Goal: Information Seeking & Learning: Learn about a topic

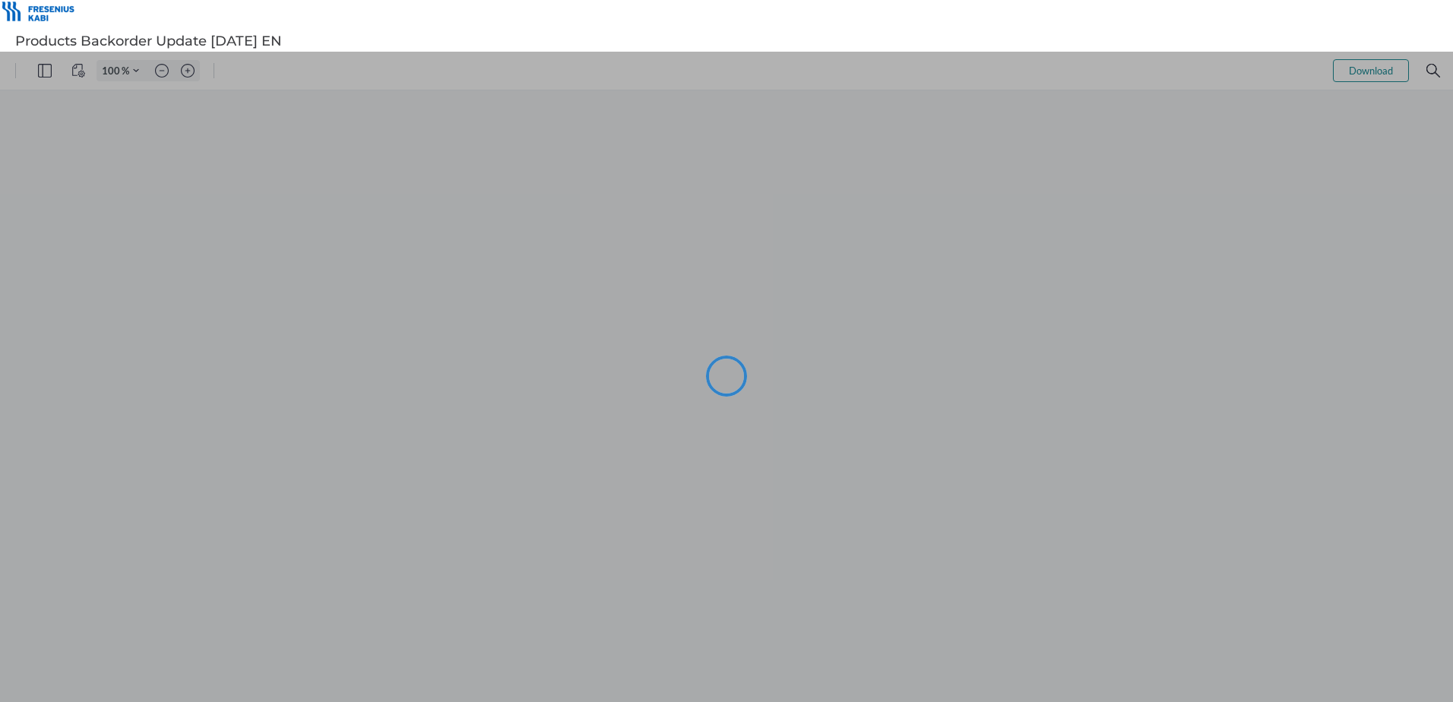
type input "101"
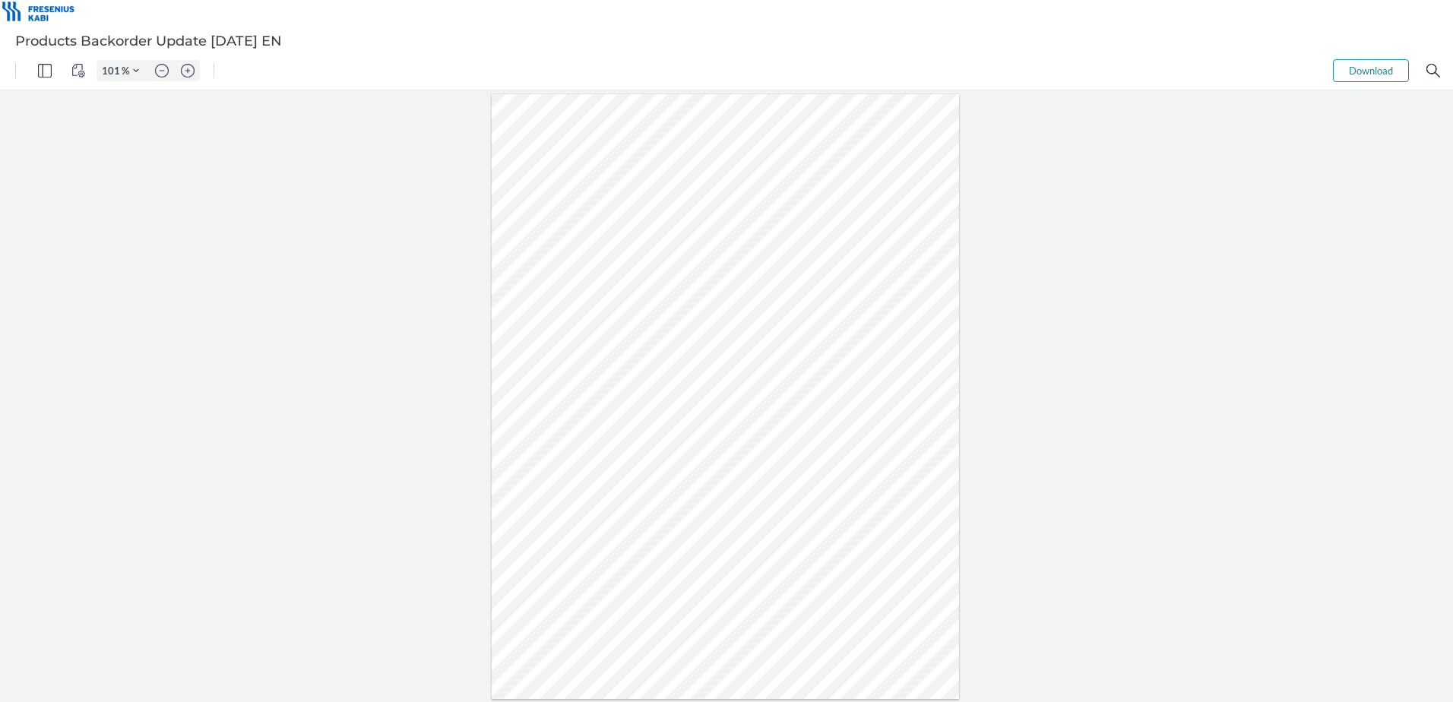
click at [914, 445] on div at bounding box center [726, 397] width 468 height 606
click at [910, 407] on div at bounding box center [726, 397] width 468 height 606
click at [1270, 517] on div at bounding box center [726, 396] width 1453 height 612
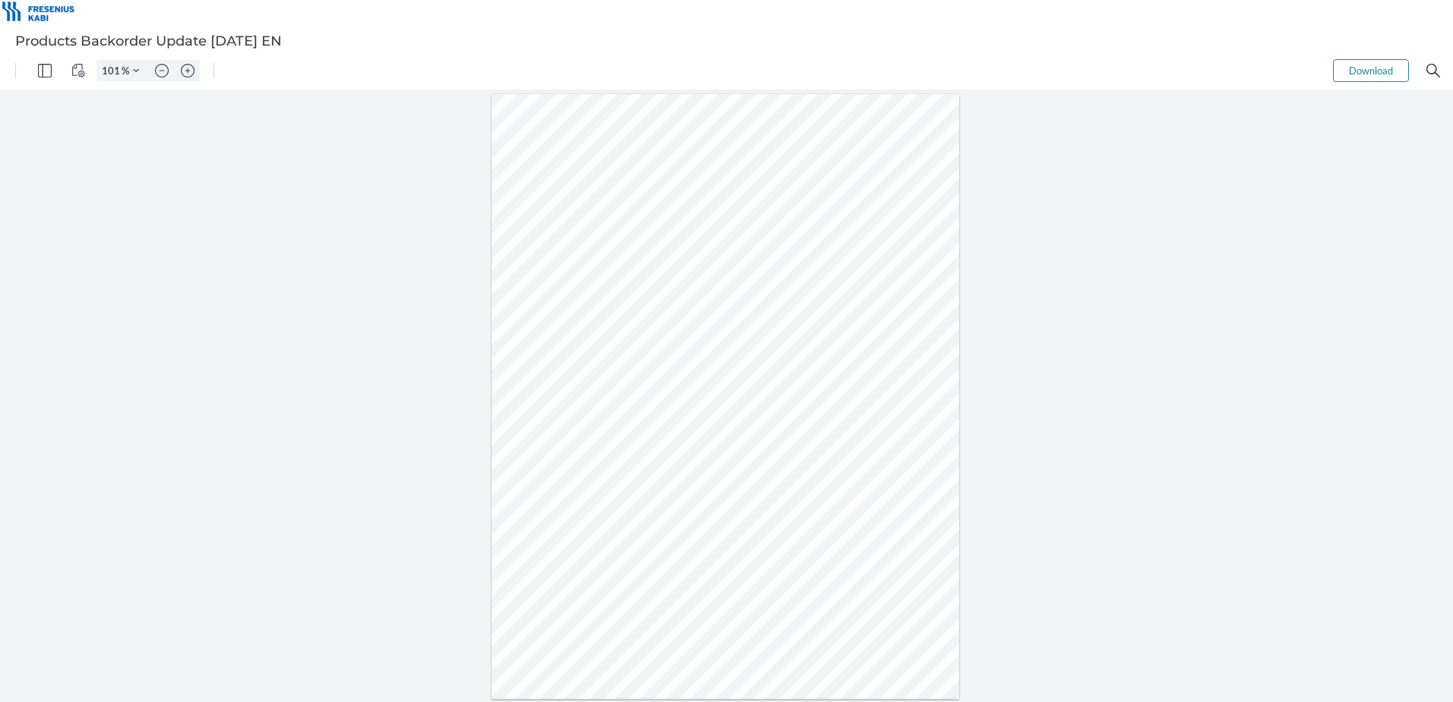
click at [770, 417] on div at bounding box center [726, 397] width 468 height 606
click at [1007, 591] on div at bounding box center [726, 396] width 1453 height 612
click at [831, 540] on div at bounding box center [726, 397] width 468 height 606
click at [308, 465] on div at bounding box center [726, 396] width 1453 height 612
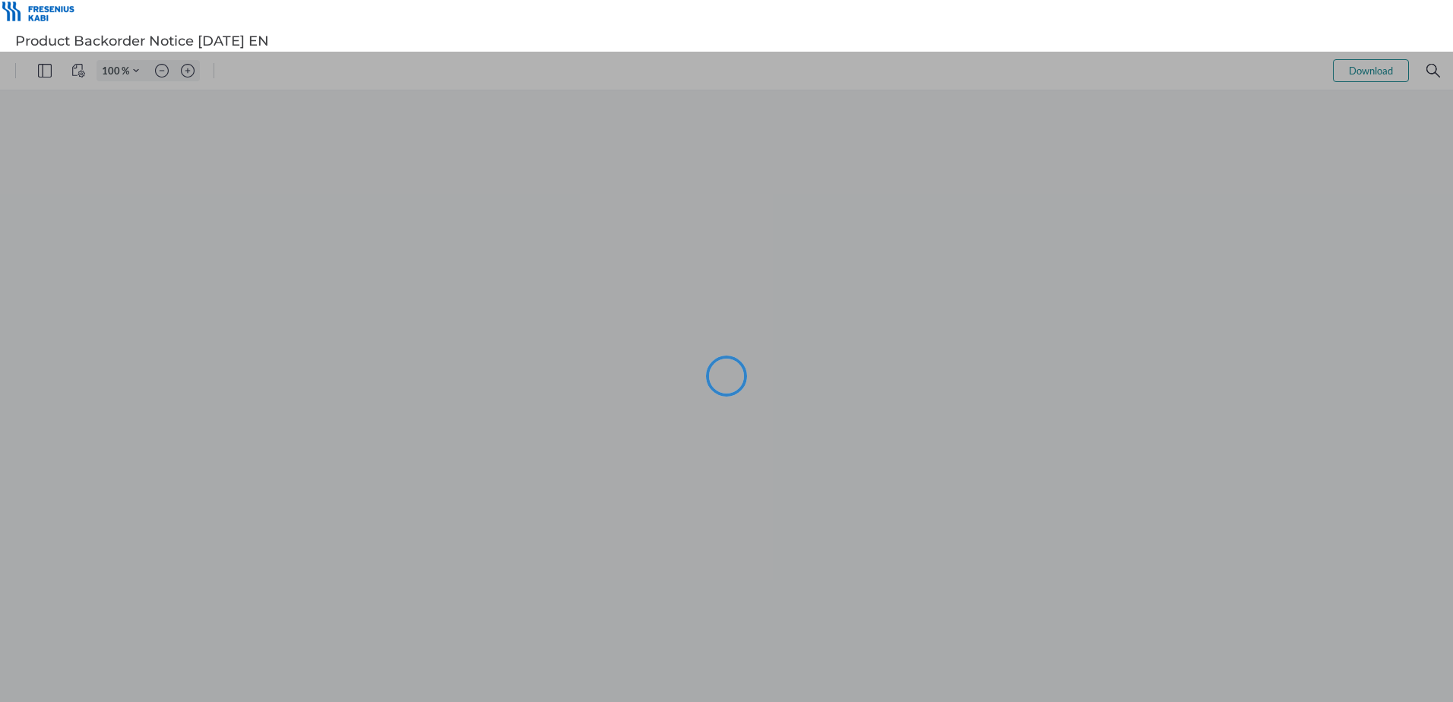
type input "101"
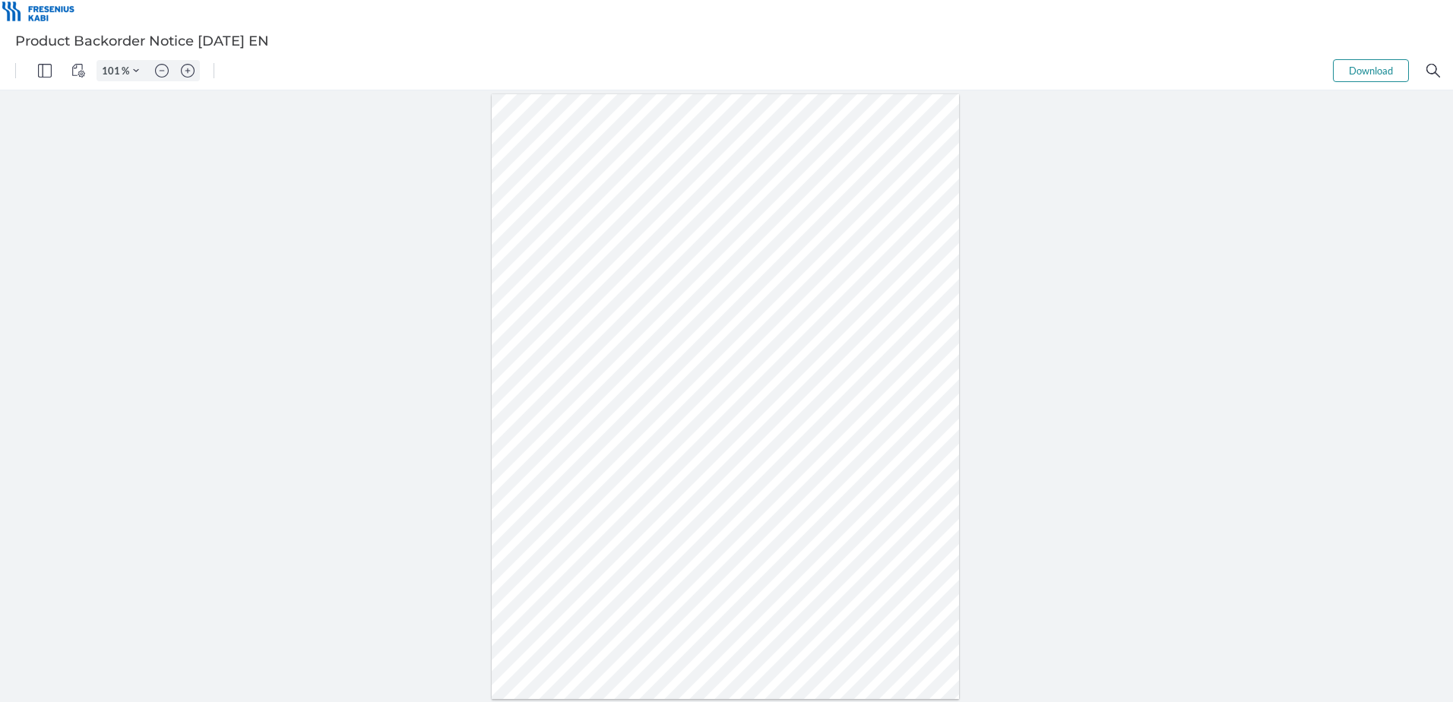
click at [866, 517] on div at bounding box center [726, 397] width 468 height 606
